Goal: Navigation & Orientation: Find specific page/section

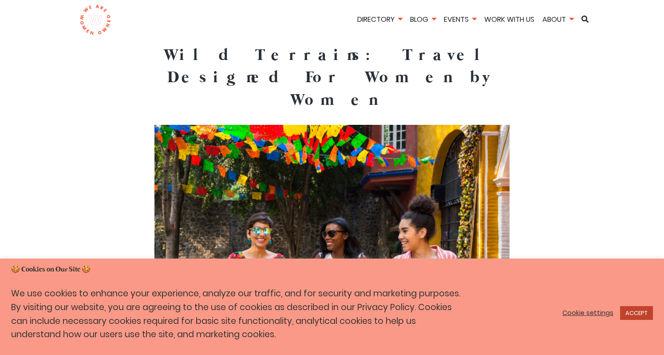
click at [639, 308] on link "ACCEPT" at bounding box center [636, 313] width 33 height 14
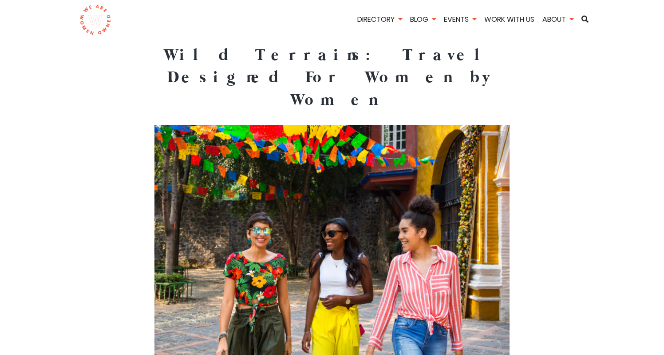
click at [95, 25] on img at bounding box center [95, 19] width 32 height 31
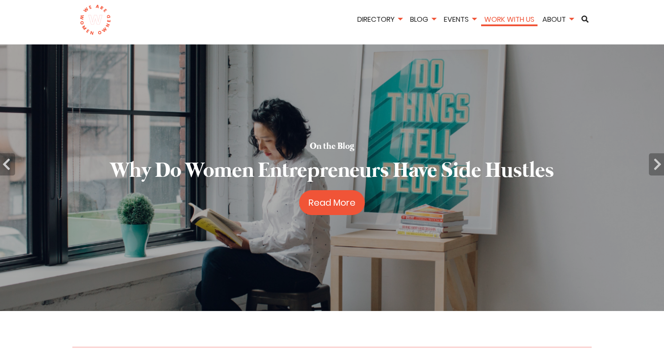
click at [511, 18] on link "Work With Us" at bounding box center [509, 19] width 56 height 10
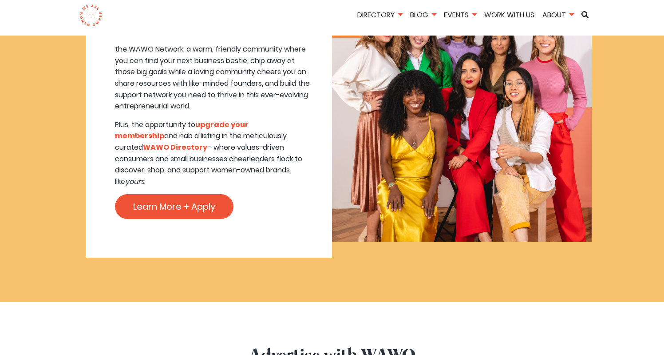
scroll to position [781, 0]
